Goal: Navigation & Orientation: Find specific page/section

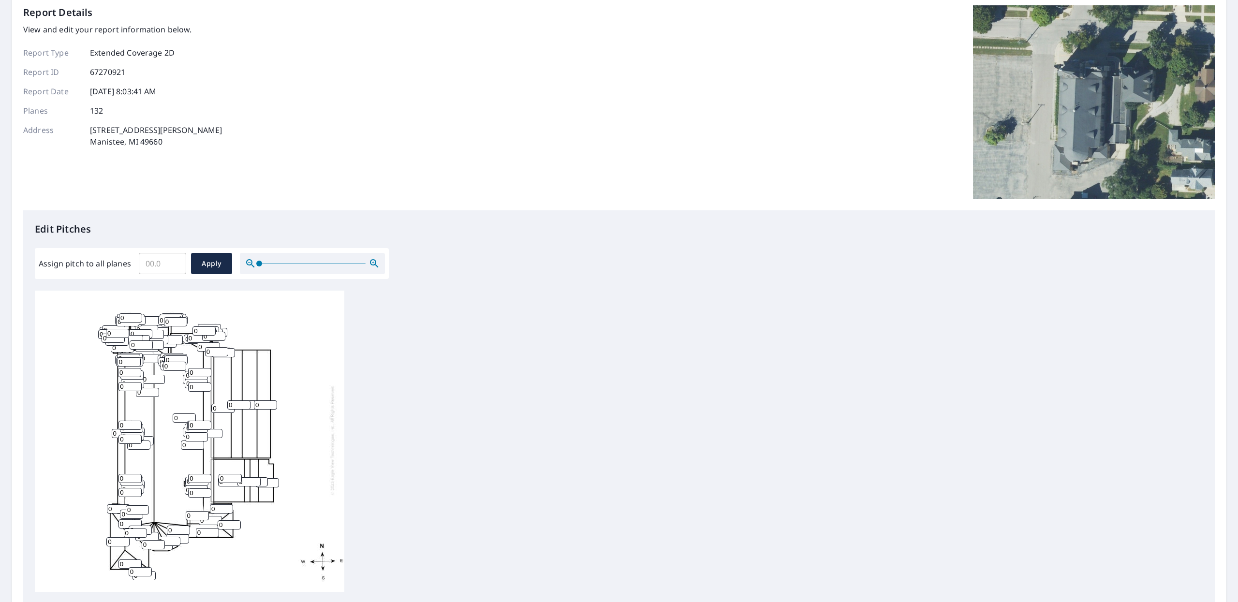
scroll to position [12, 0]
click at [169, 439] on div "0 0 0 0 0 0 0 0 0 0 0 0 0 0 0 0 0 0 0 0 0 0 0 0 0 0 0 0 0 0 0 0 0 0 0 0 0 0 0 0…" at bounding box center [190, 440] width 310 height 304
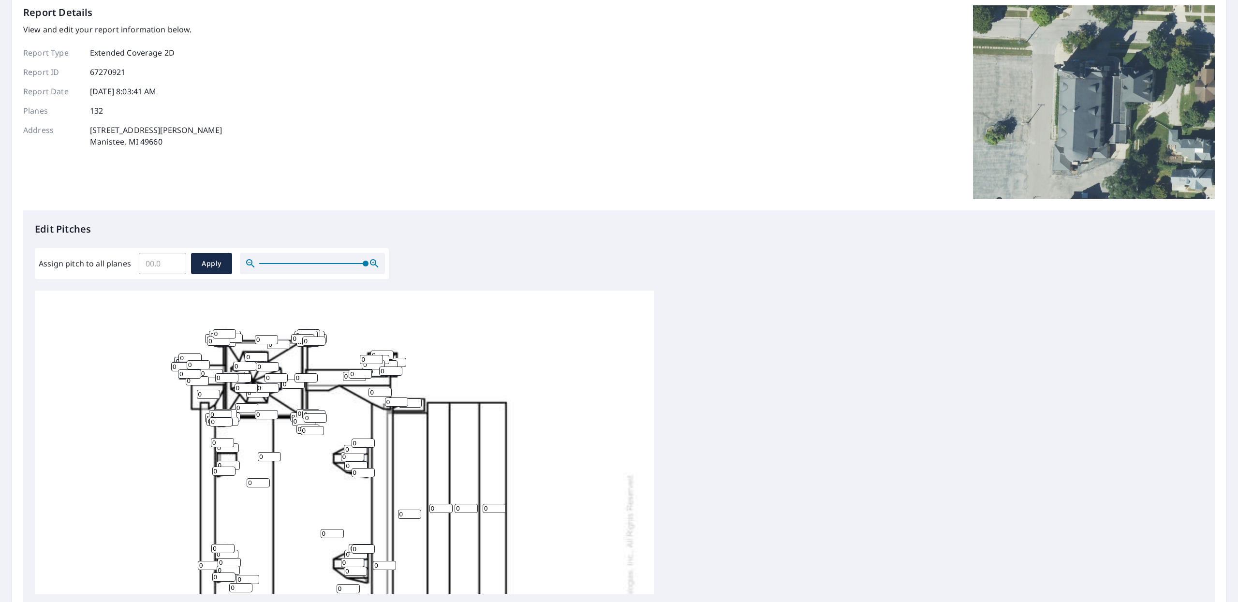
drag, startPoint x: 257, startPoint y: 261, endPoint x: 412, endPoint y: 282, distance: 156.3
click at [411, 276] on div "Edit Pitches Assign pitch to all planes ​ Apply 0 0 0 0 0 0 0 0 0 0 0 0 0 0 0 0…" at bounding box center [619, 408] width 1192 height 396
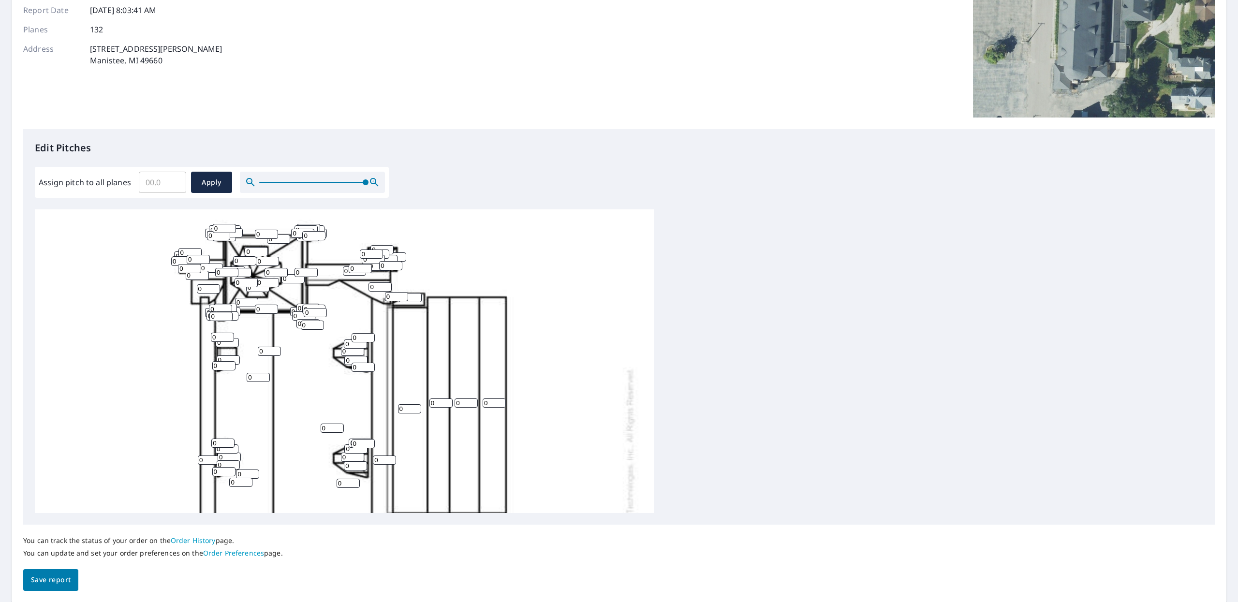
scroll to position [25, 0]
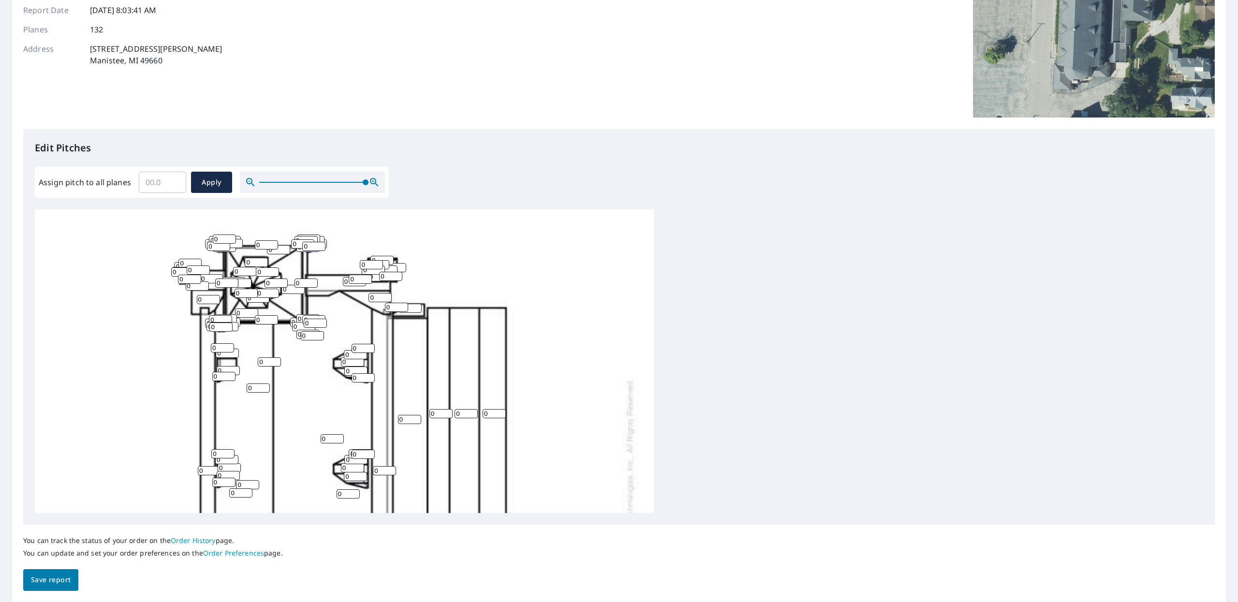
drag, startPoint x: 441, startPoint y: 163, endPoint x: 449, endPoint y: 163, distance: 7.7
click at [442, 163] on div "Edit Pitches Assign pitch to all planes ​ Apply 0 0 0 0 0 0 0 0 0 0 0 0 0 0 0 0…" at bounding box center [619, 327] width 1192 height 396
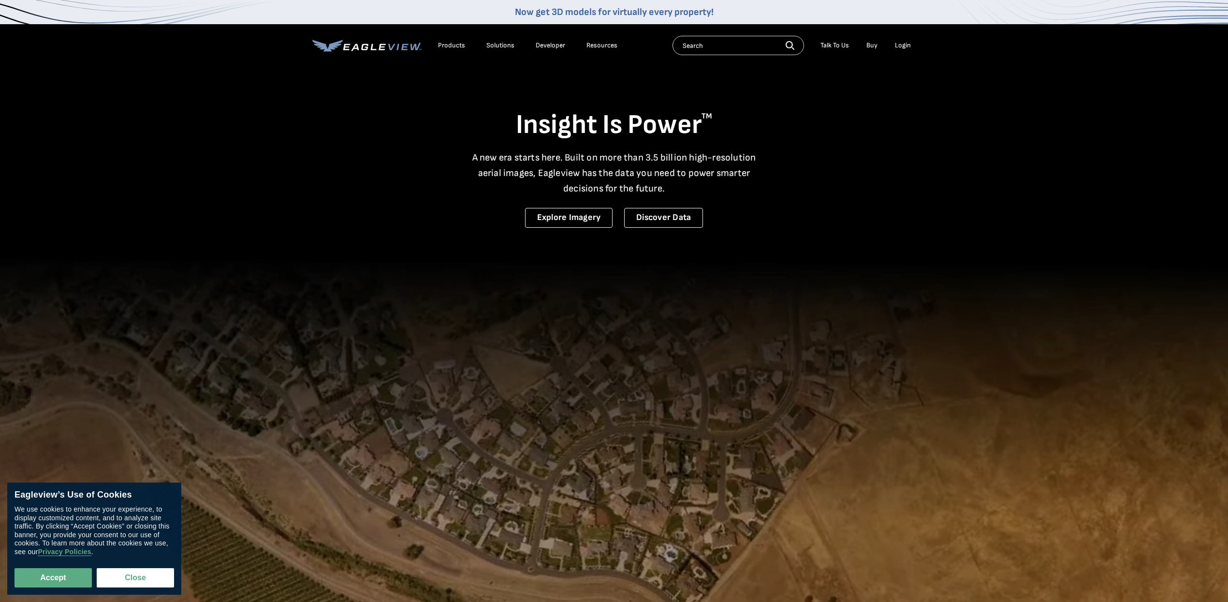
click at [900, 46] on div "Login" at bounding box center [903, 45] width 16 height 9
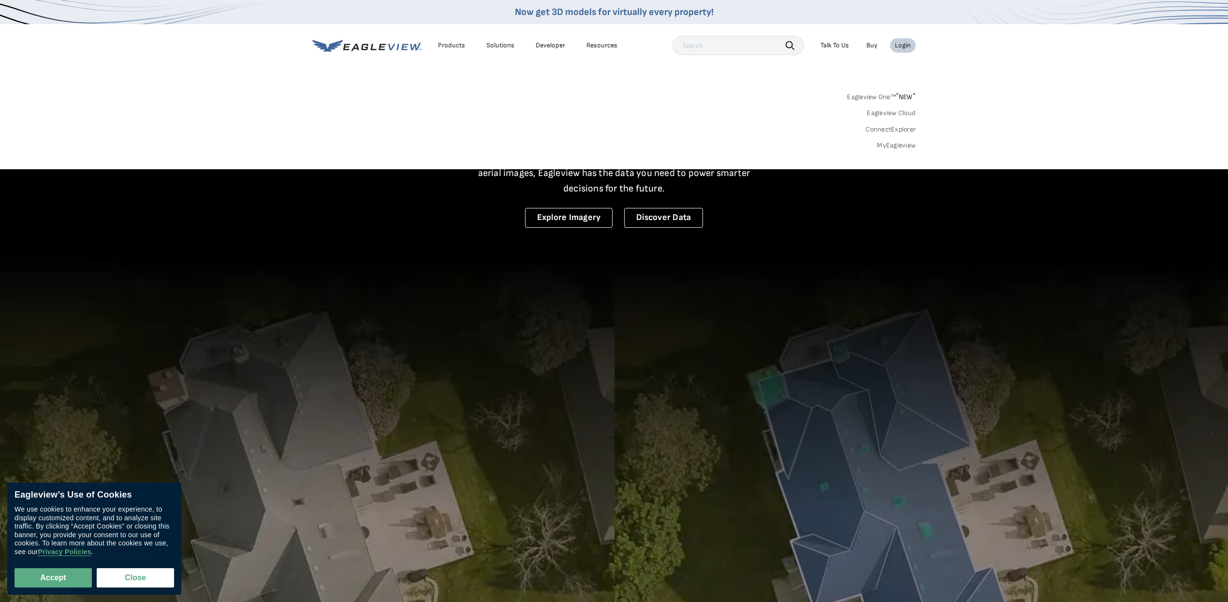
click at [910, 35] on div "Products Solutions Developer Resources Search Talk To Us Buy Login" at bounding box center [614, 45] width 604 height 43
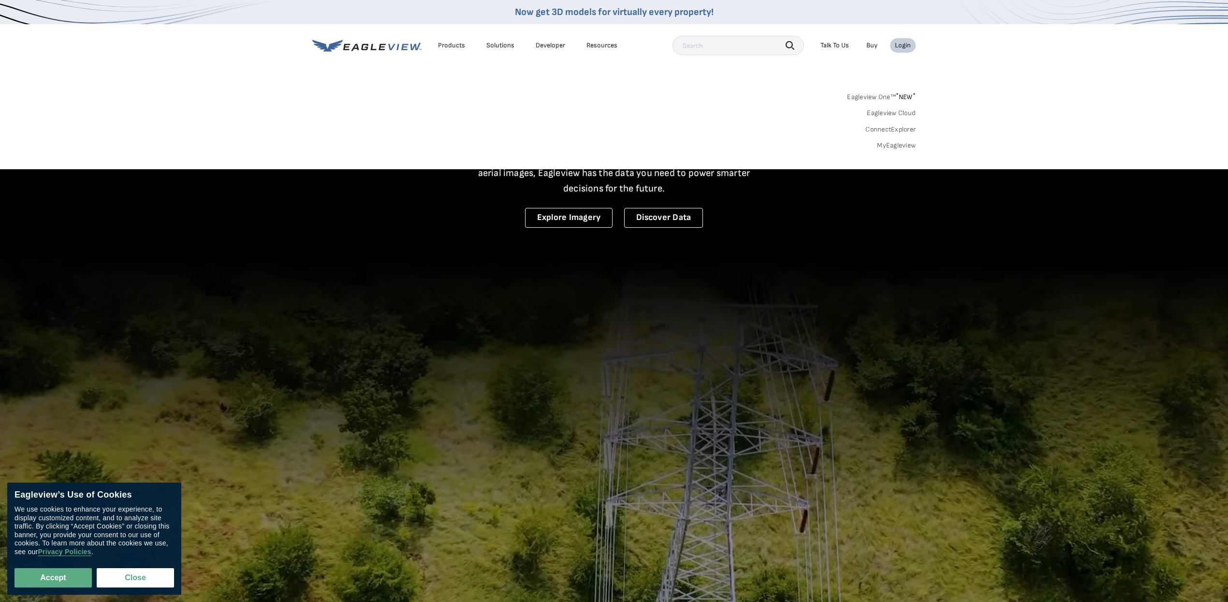
click at [907, 42] on div "Login" at bounding box center [903, 45] width 16 height 9
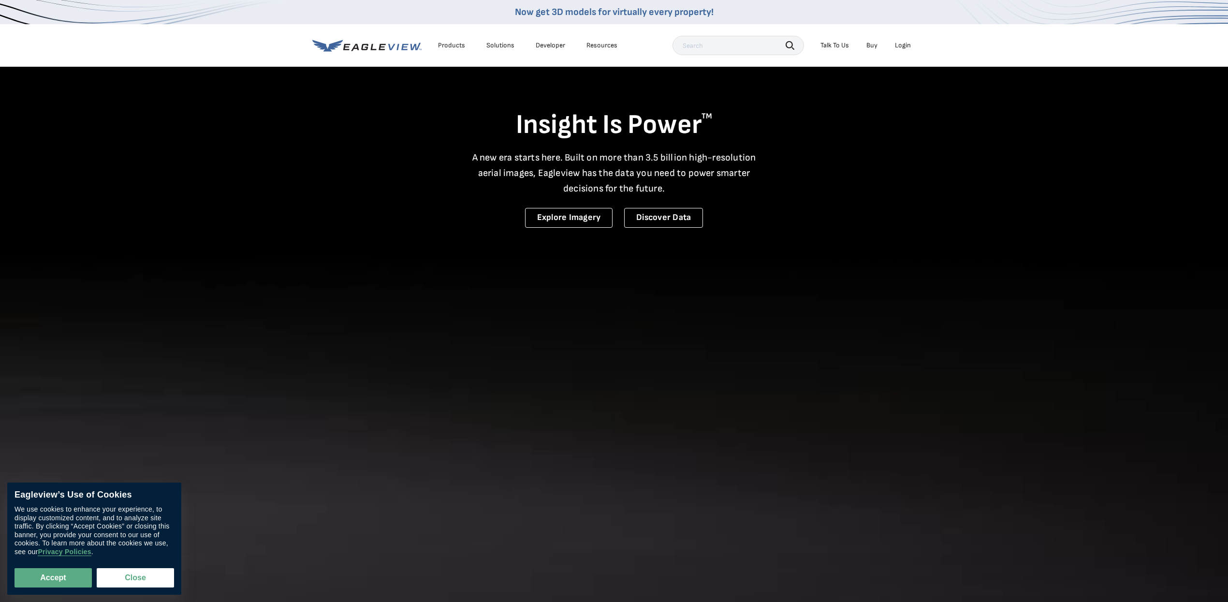
click at [905, 44] on div "Login" at bounding box center [903, 45] width 16 height 9
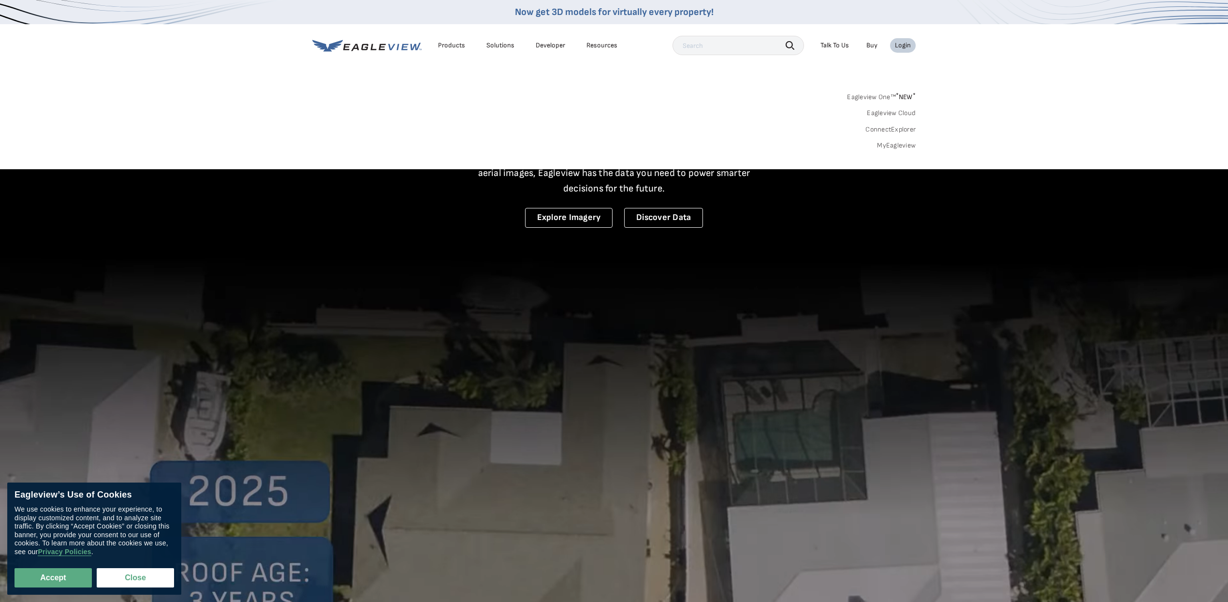
click at [911, 144] on link "MyEagleview" at bounding box center [896, 145] width 39 height 9
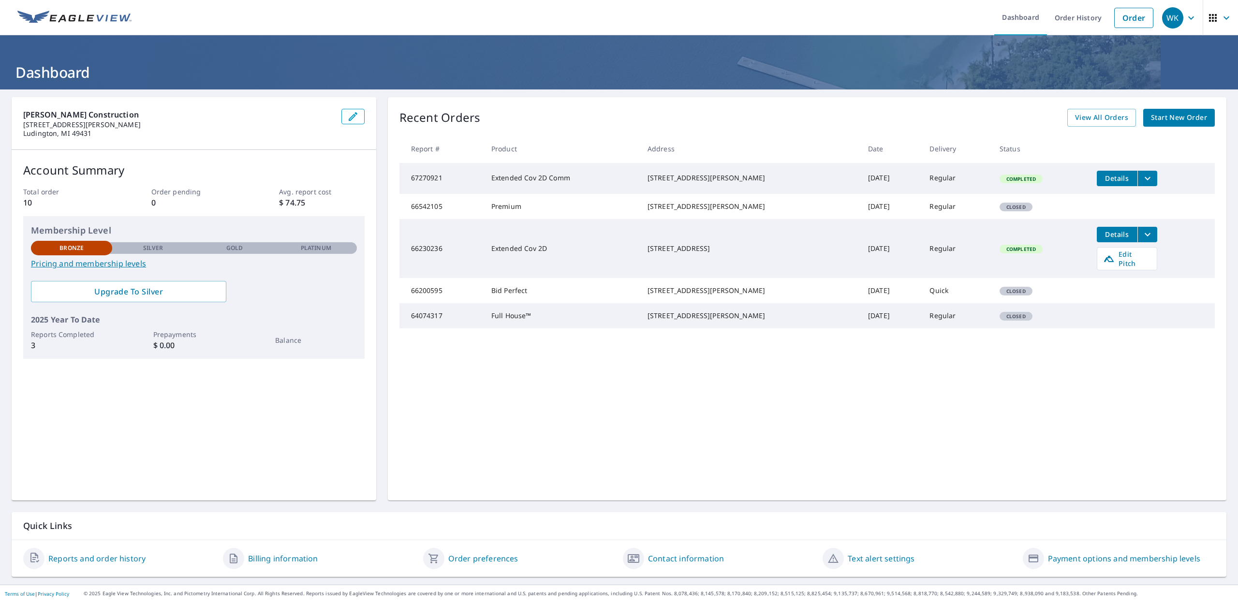
click at [853, 109] on div "Recent Orders View All Orders Start New Order" at bounding box center [806, 118] width 815 height 18
click at [1025, 114] on div "Recent Orders View All Orders Start New Order" at bounding box center [806, 118] width 815 height 18
